Goal: Transaction & Acquisition: Obtain resource

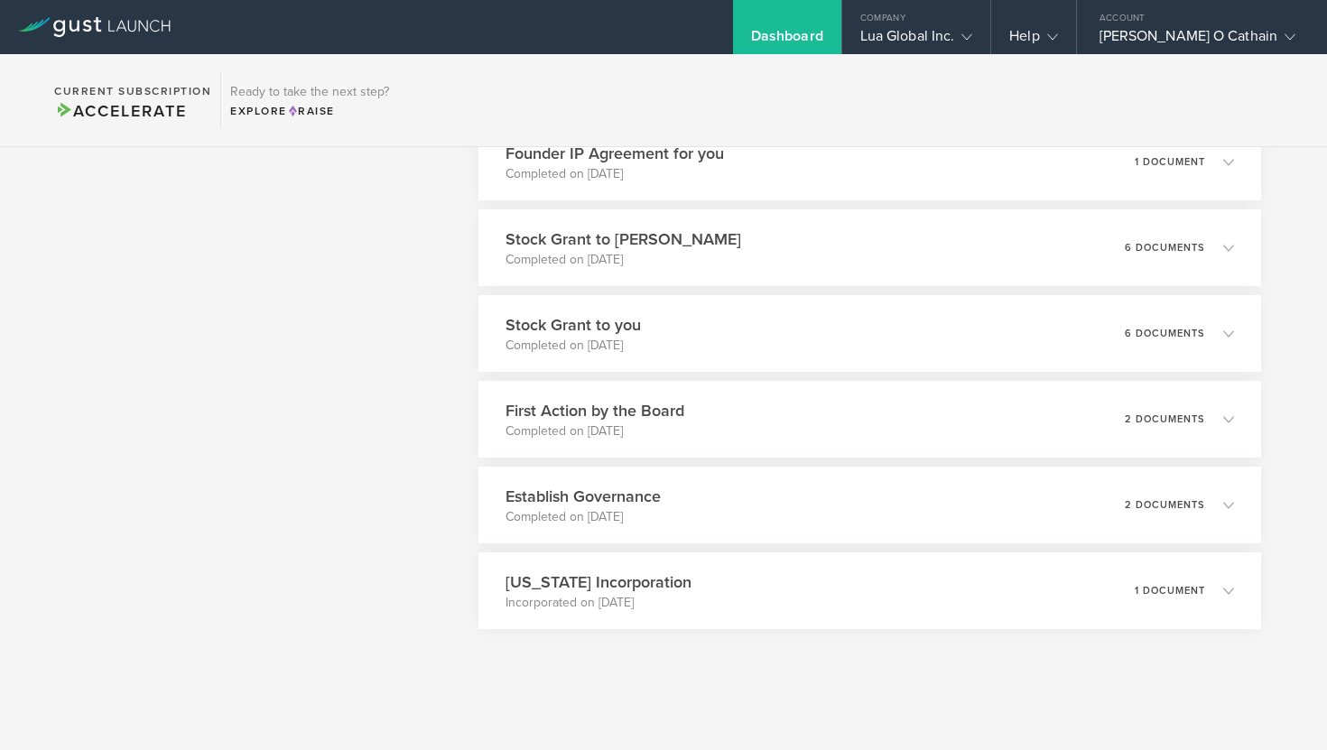
scroll to position [1749, 0]
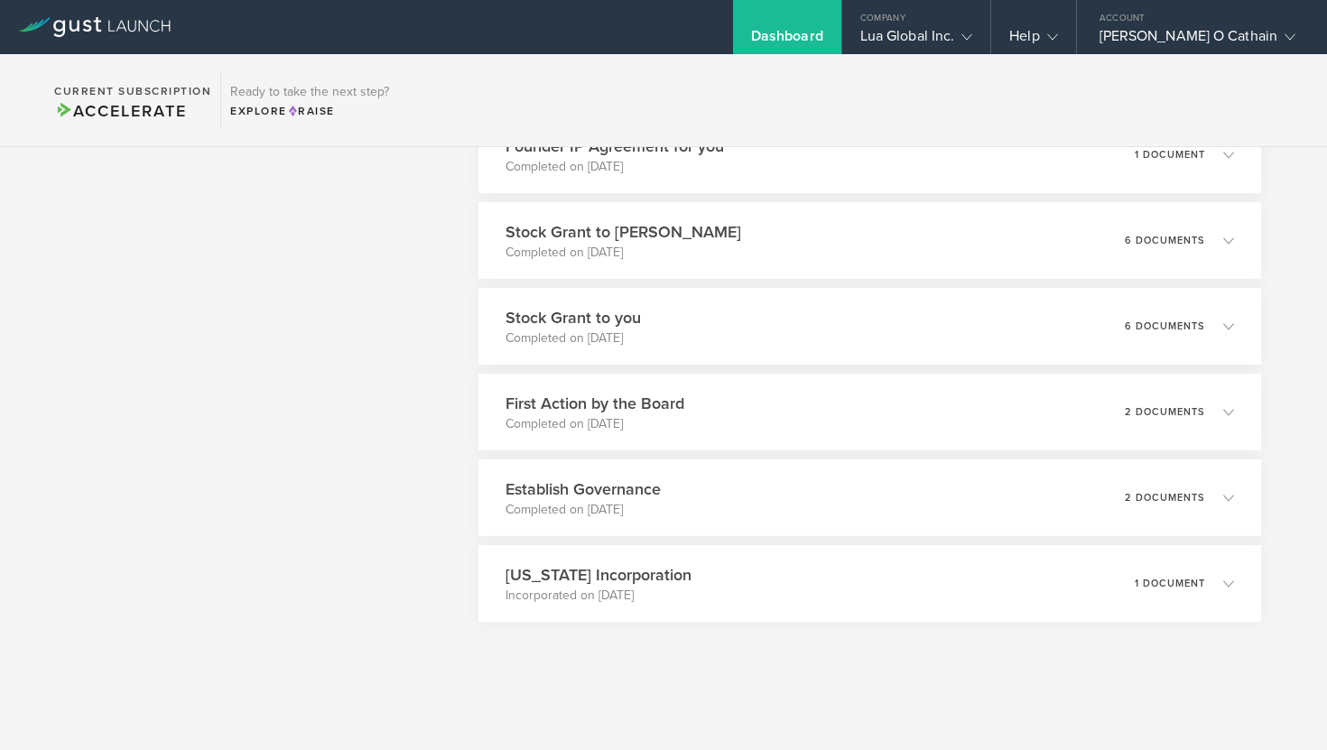
click at [787, 249] on div "Stock Grant to [PERSON_NAME] Completed on [DATE] 6 documents" at bounding box center [869, 240] width 782 height 77
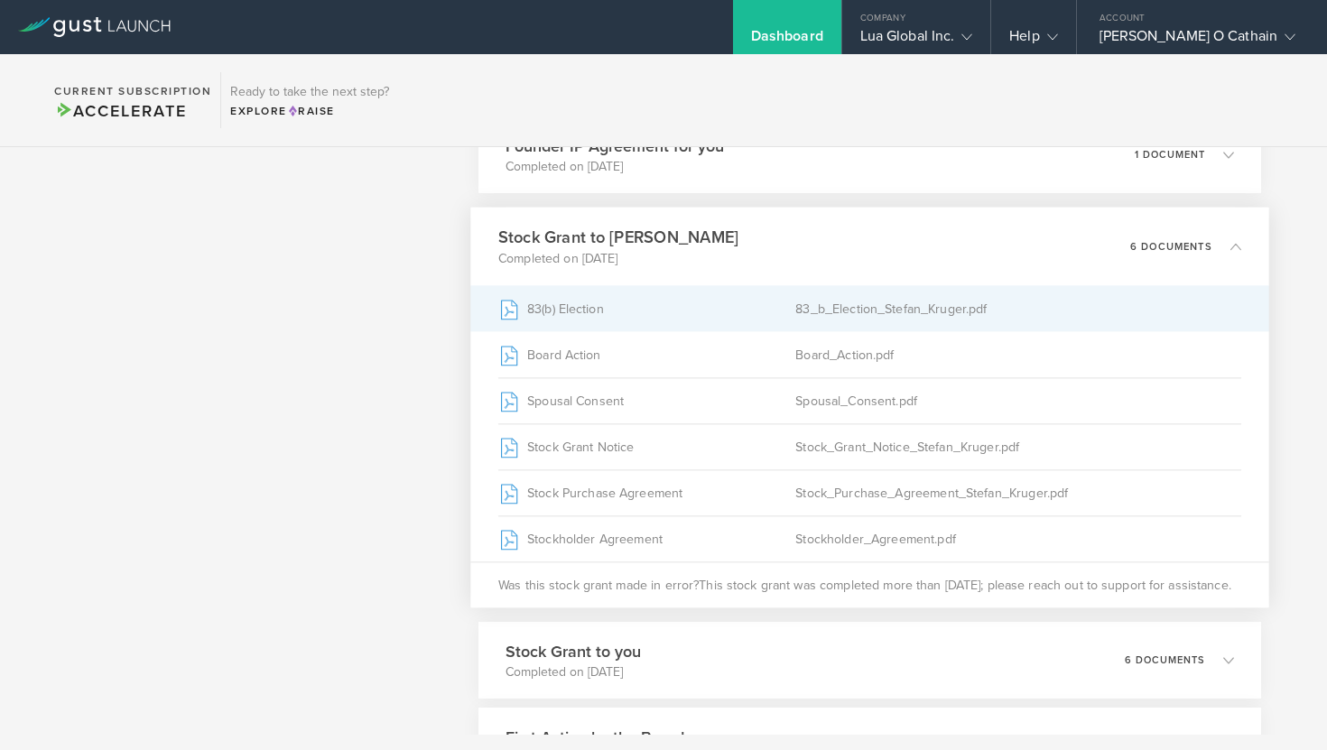
click at [824, 319] on div "83_b_Election_Stefan_Kruger.pdf" at bounding box center [1018, 308] width 446 height 45
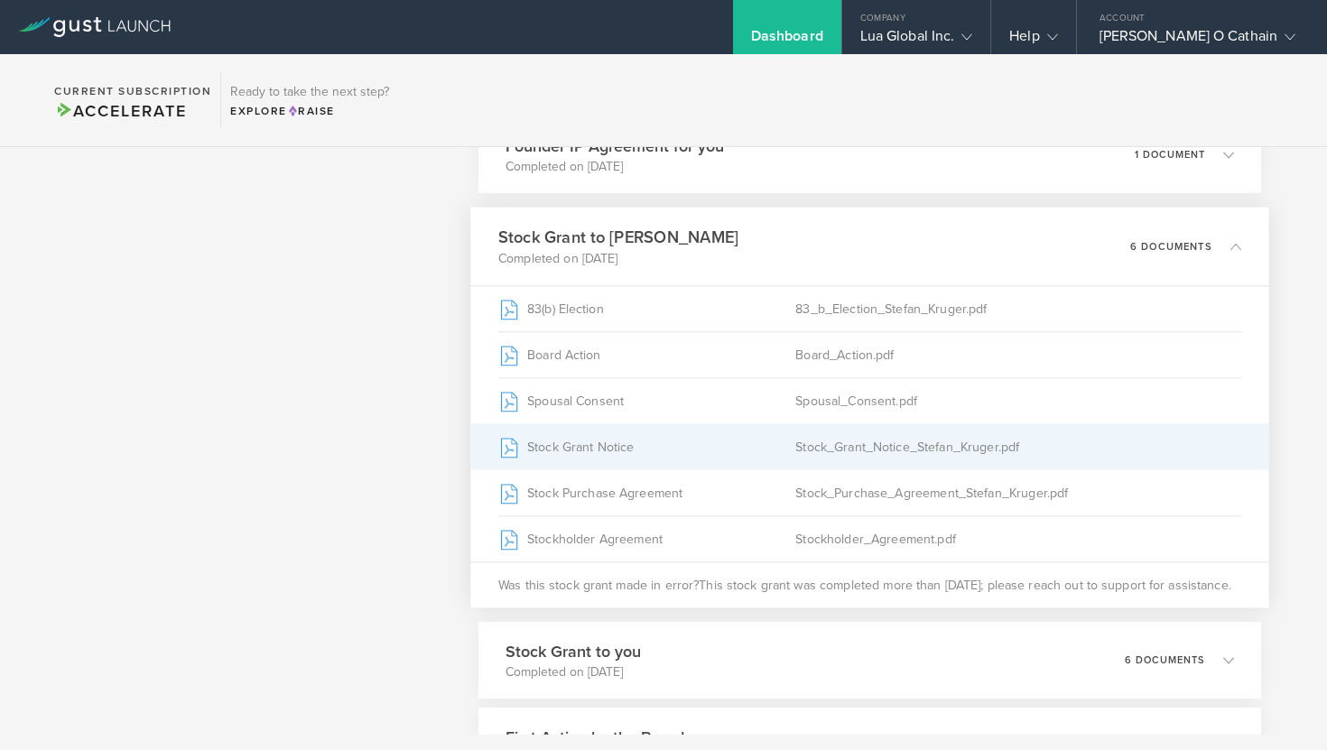
click at [662, 442] on div "Stock Grant Notice" at bounding box center [646, 446] width 297 height 45
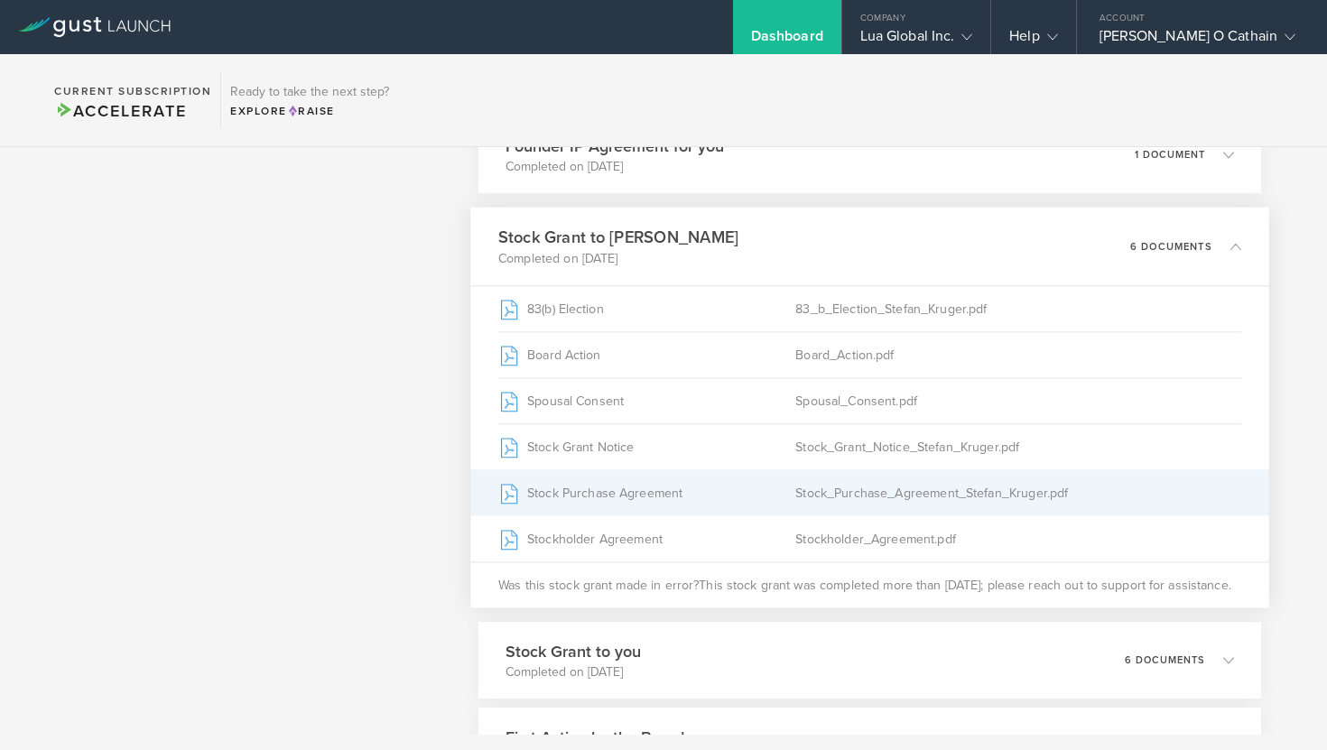
click at [725, 495] on div "Stock Purchase Agreement" at bounding box center [646, 492] width 297 height 45
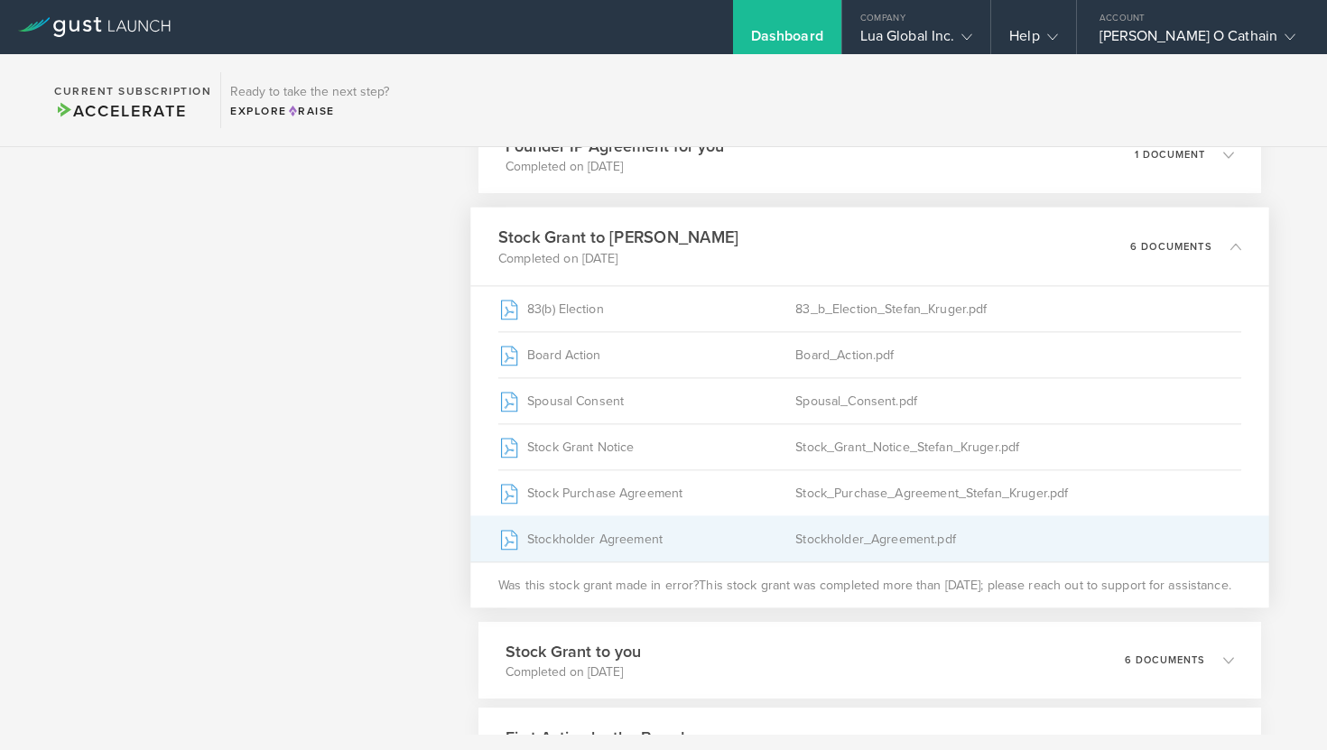
click at [723, 543] on div "Stockholder Agreement" at bounding box center [646, 538] width 297 height 45
